Goal: Transaction & Acquisition: Purchase product/service

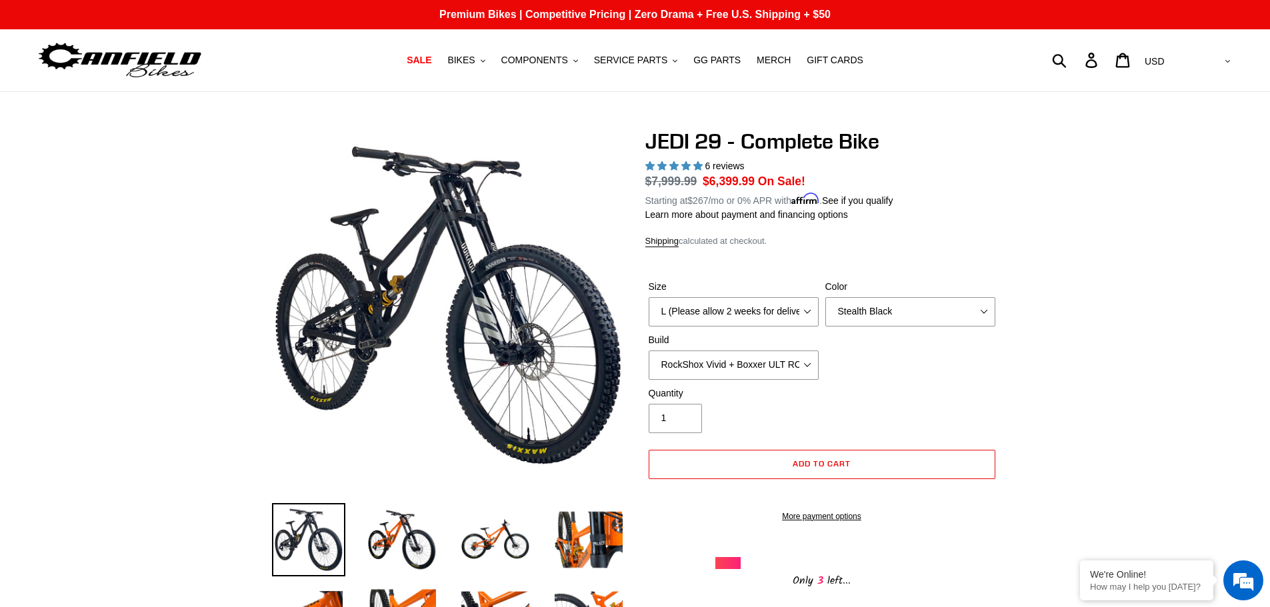
select select "L (Please allow 2 weeks for delivery)"
select select "Stealth Black"
select select "highest-rating"
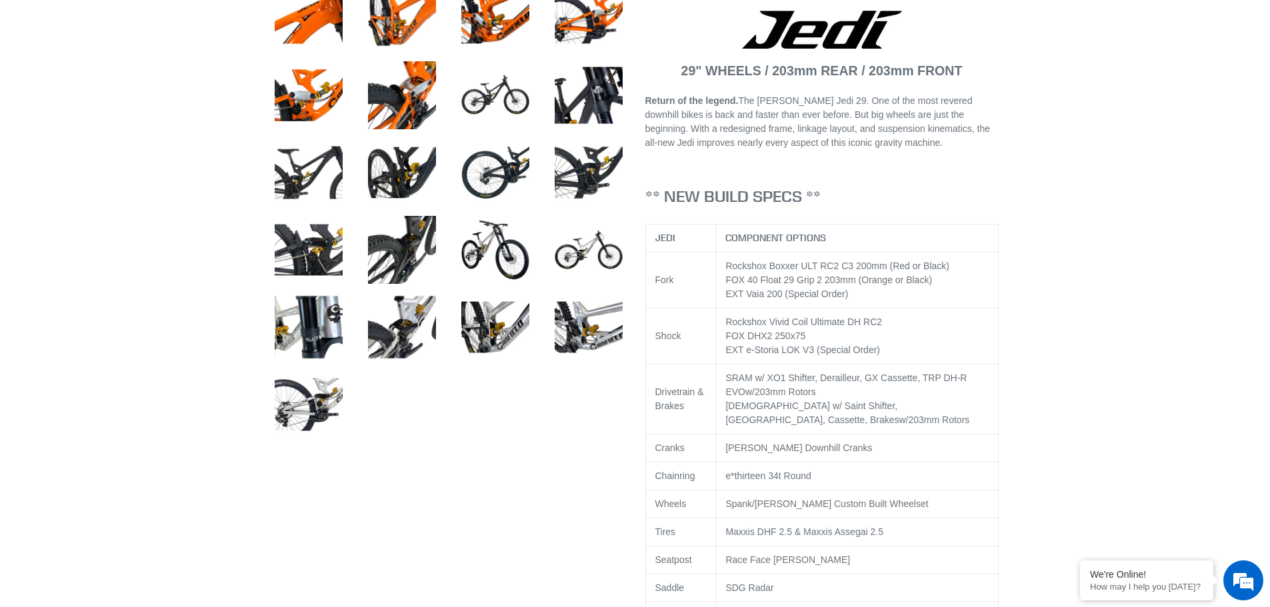
scroll to position [600, 0]
click at [489, 241] on img at bounding box center [495, 249] width 73 height 73
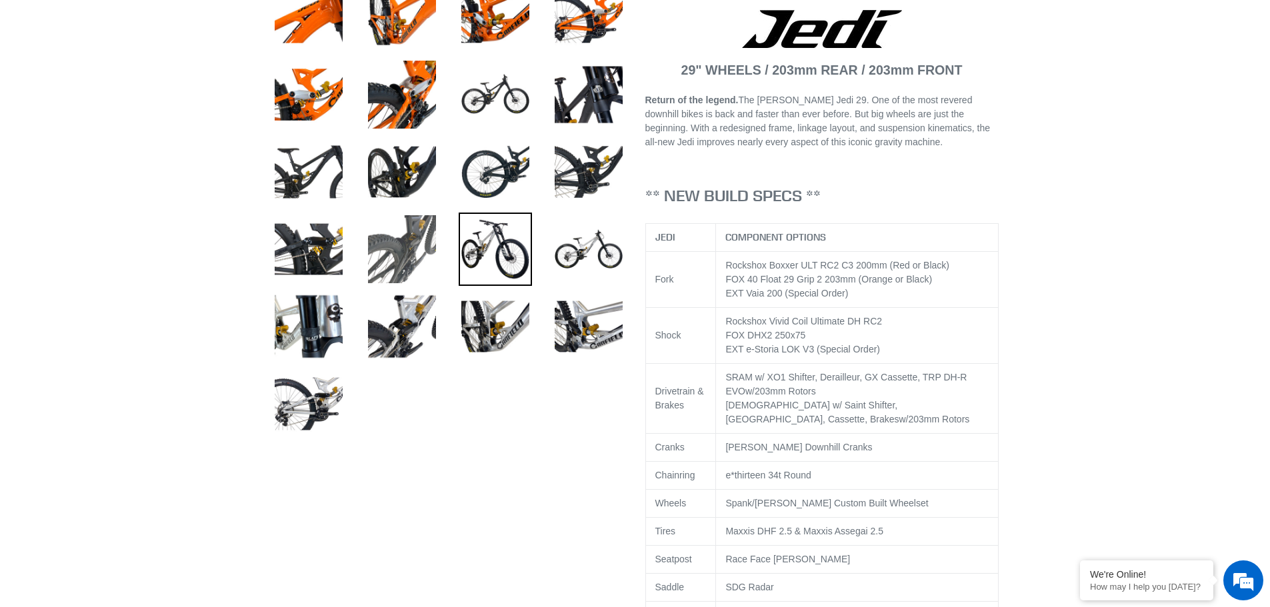
click at [407, 245] on img at bounding box center [401, 249] width 73 height 73
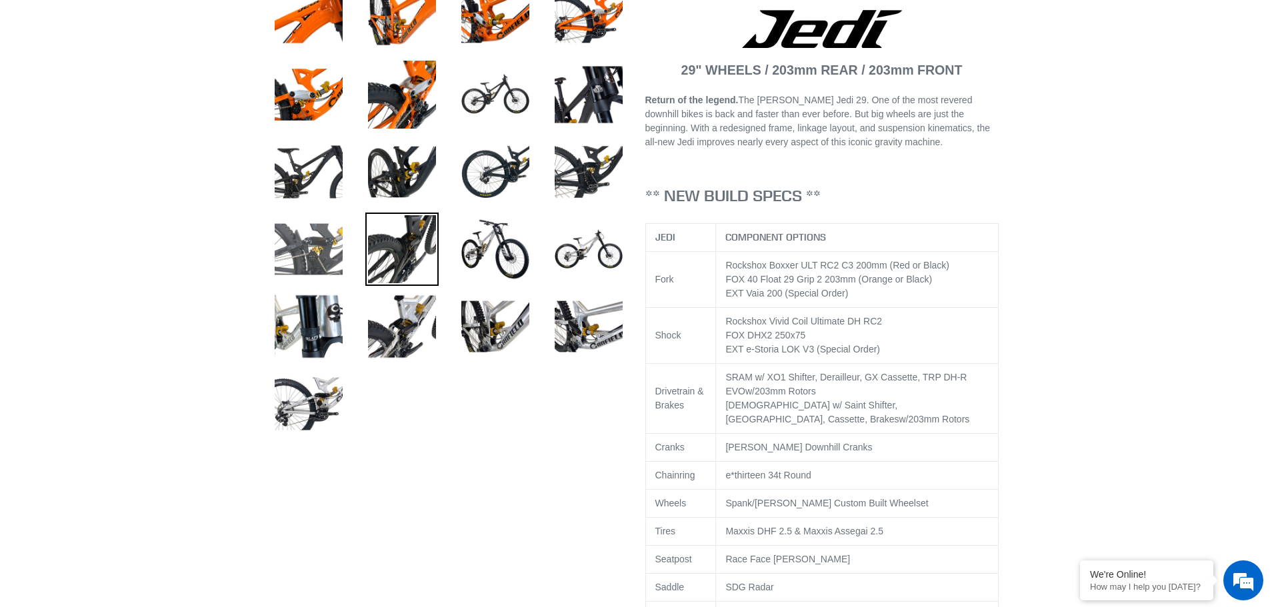
click at [337, 265] on img at bounding box center [308, 249] width 73 height 73
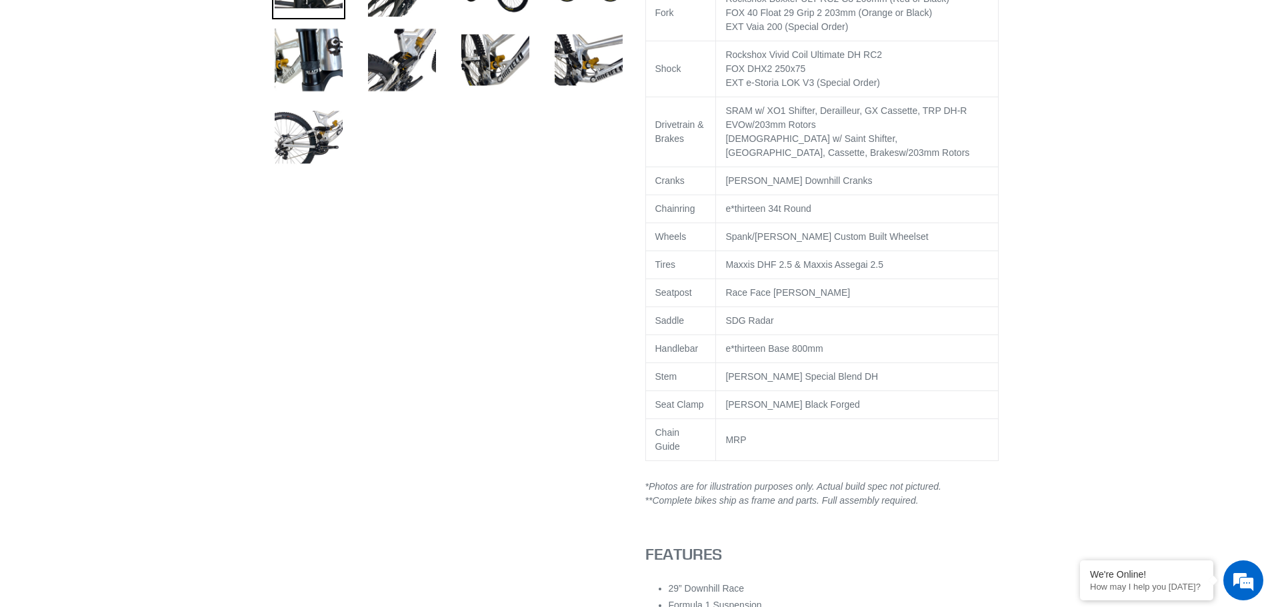
scroll to position [1200, 0]
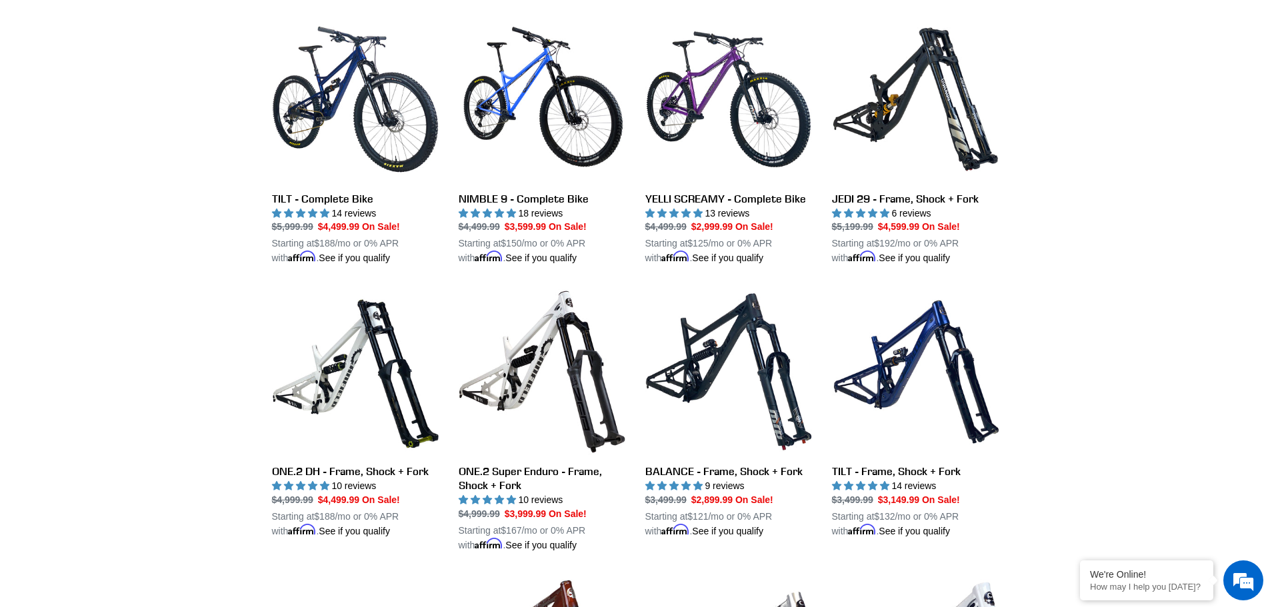
scroll to position [1266, 0]
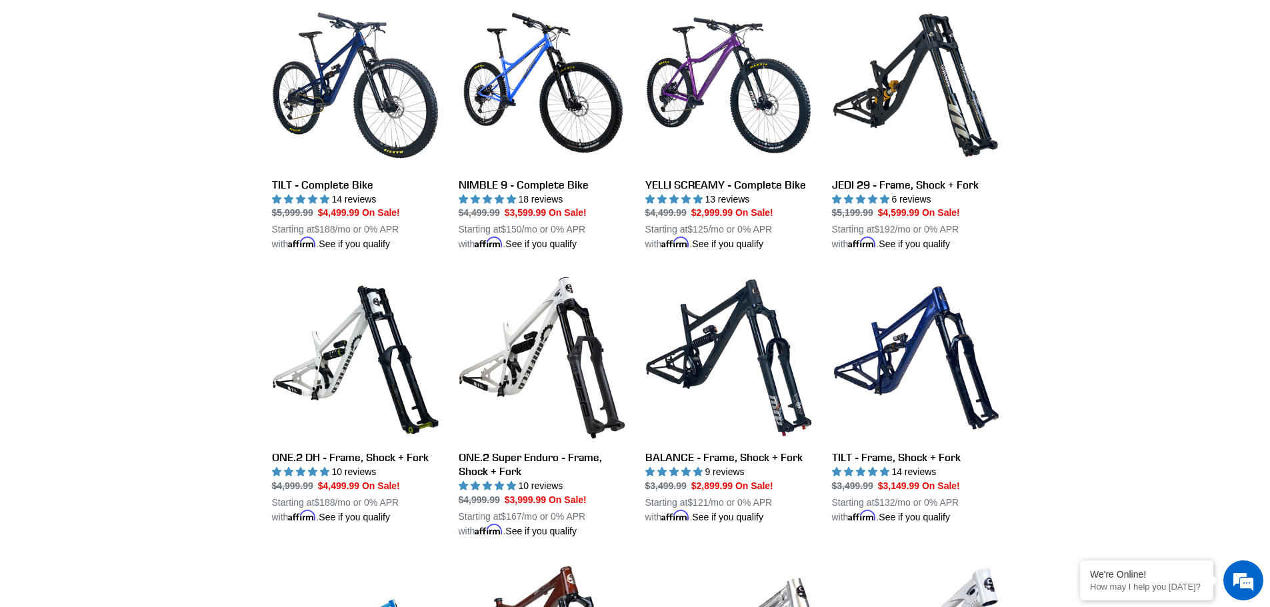
click at [138, 406] on div "RIDER-FIRST SALE PRICING JEDI 29 - Complete Bike JEDI 29 - Complete Bike 6 revi…" at bounding box center [635, 433] width 1270 height 1575
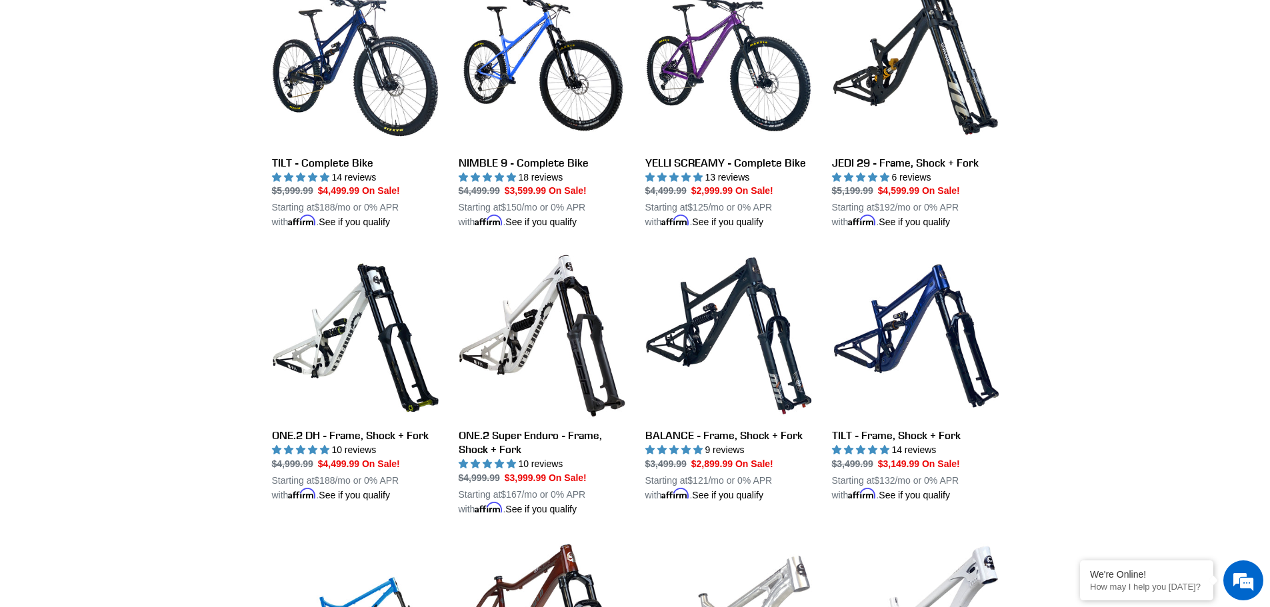
scroll to position [1243, 0]
